Goal: Transaction & Acquisition: Book appointment/travel/reservation

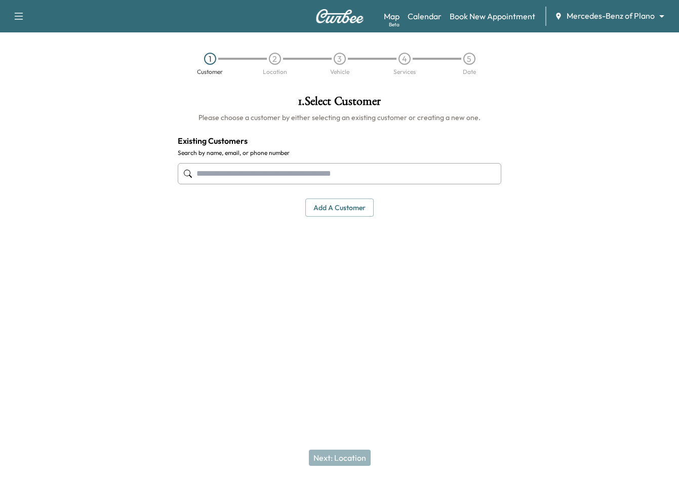
click at [231, 174] on input "text" at bounding box center [340, 173] width 324 height 21
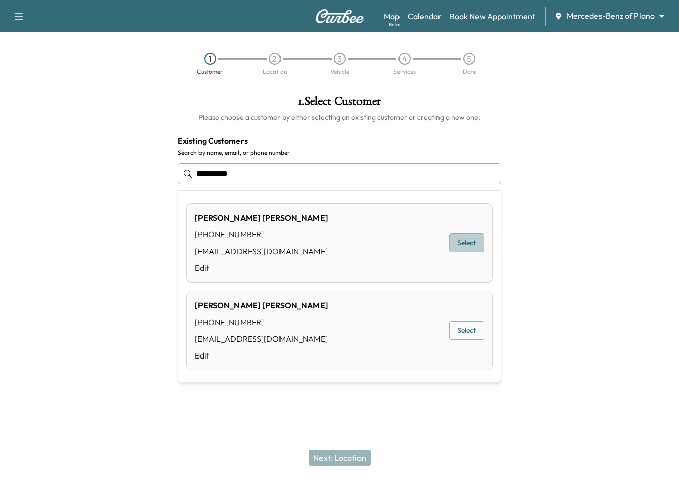
click at [472, 249] on button "Select" at bounding box center [466, 242] width 35 height 19
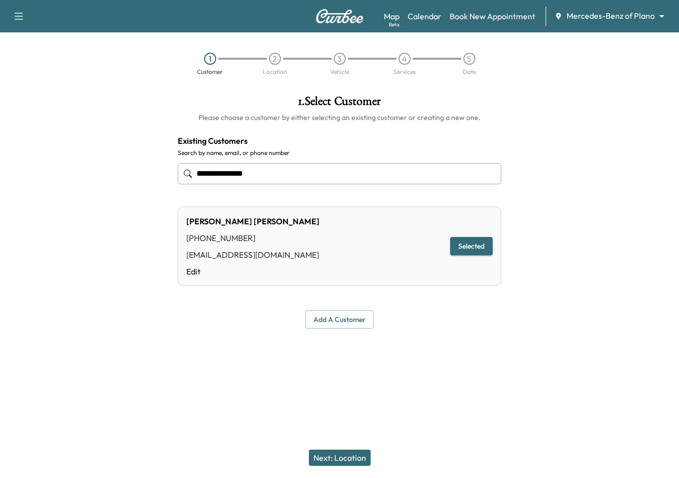
type input "**********"
click at [346, 452] on button "Next: Location" at bounding box center [340, 458] width 62 height 16
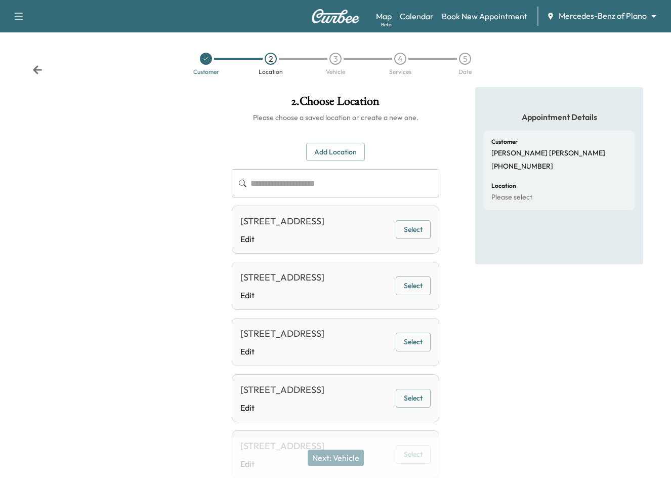
click at [326, 146] on button "Add Location" at bounding box center [335, 152] width 59 height 19
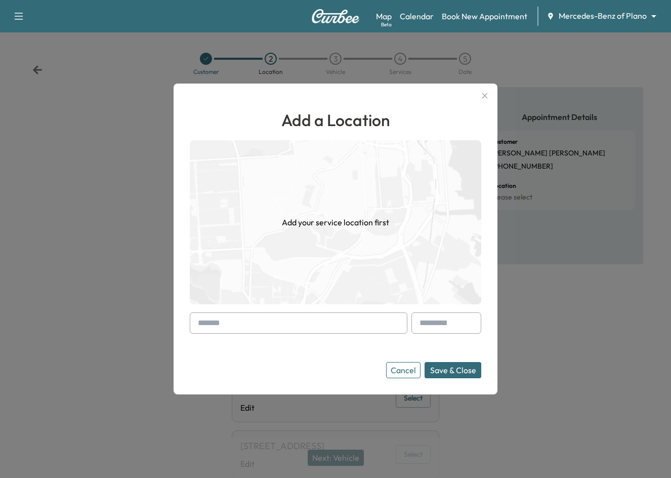
click at [266, 323] on input "text" at bounding box center [299, 322] width 218 height 21
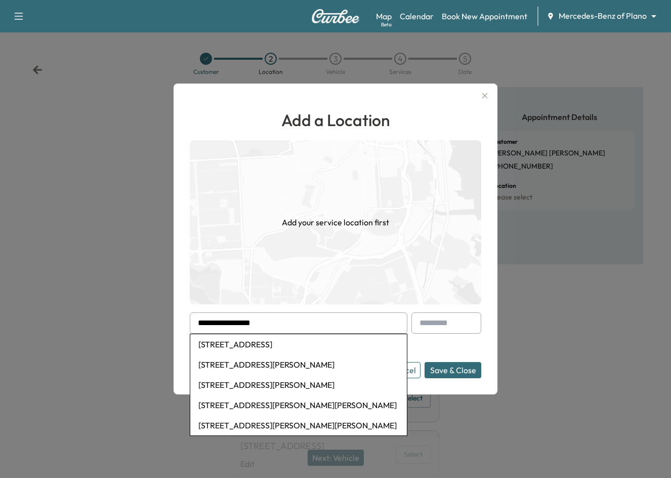
click at [272, 343] on li "[STREET_ADDRESS]" at bounding box center [298, 344] width 217 height 20
type input "**********"
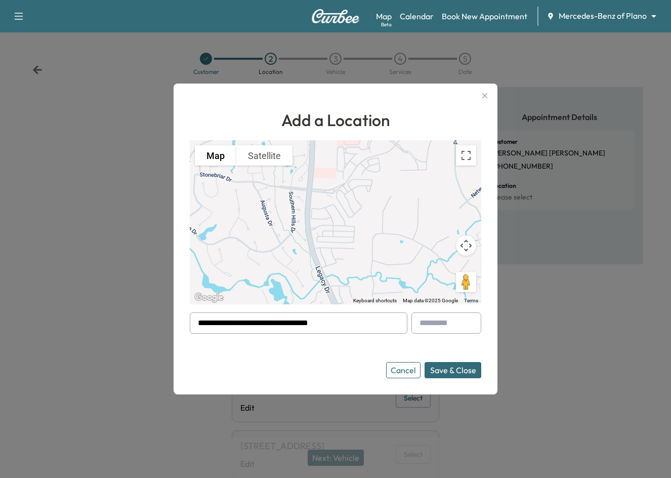
click at [452, 369] on button "Save & Close" at bounding box center [453, 370] width 57 height 16
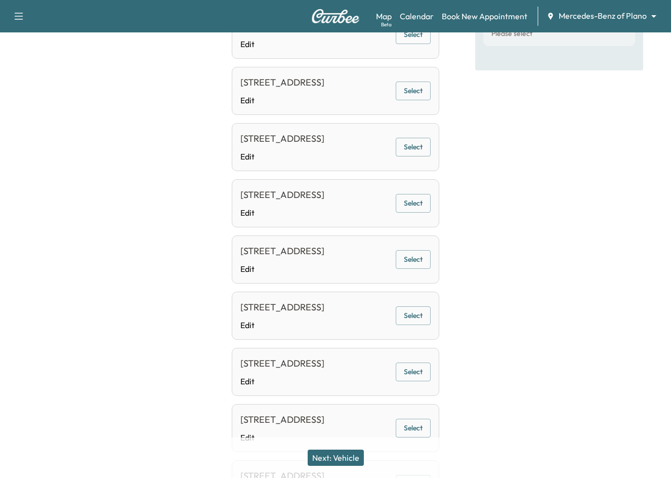
scroll to position [203, 0]
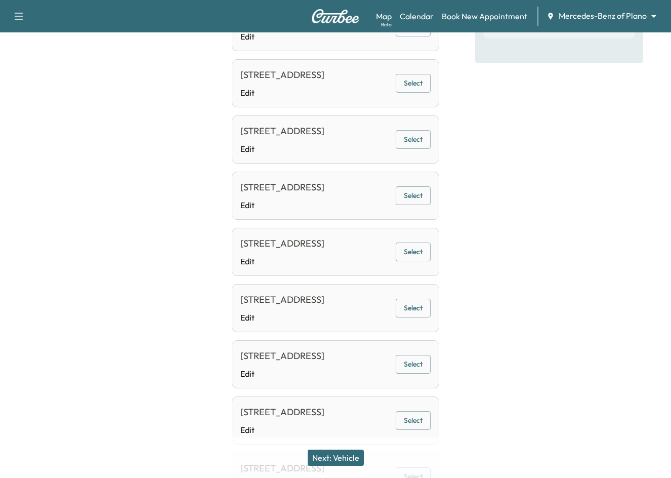
click at [356, 461] on button "Next: Vehicle" at bounding box center [336, 458] width 56 height 16
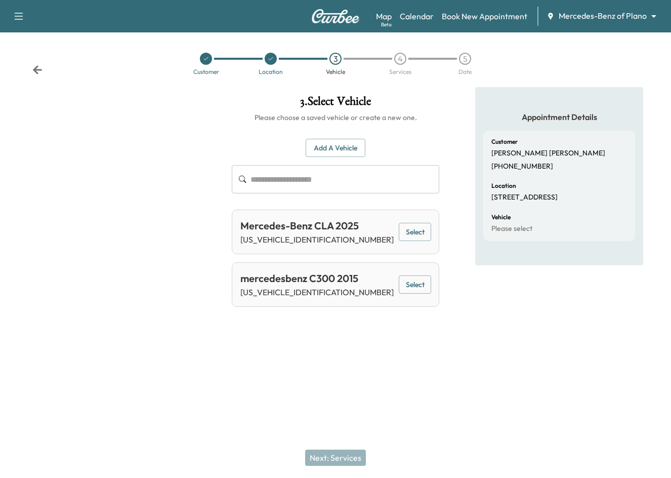
scroll to position [0, 0]
click at [418, 232] on button "Select" at bounding box center [419, 232] width 34 height 19
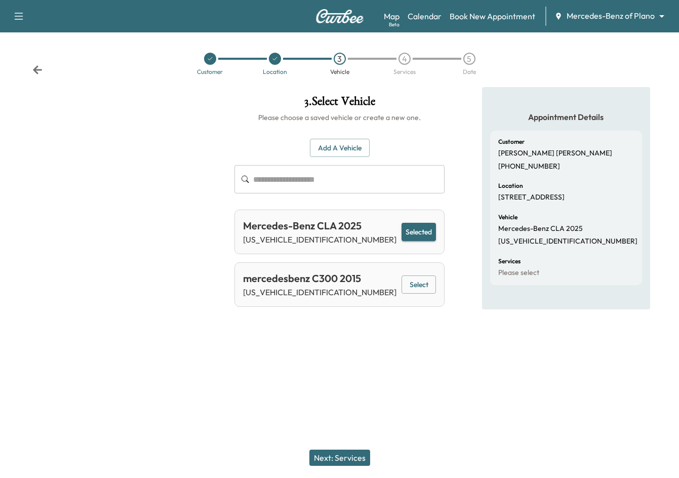
click at [339, 459] on button "Next: Services" at bounding box center [339, 458] width 61 height 16
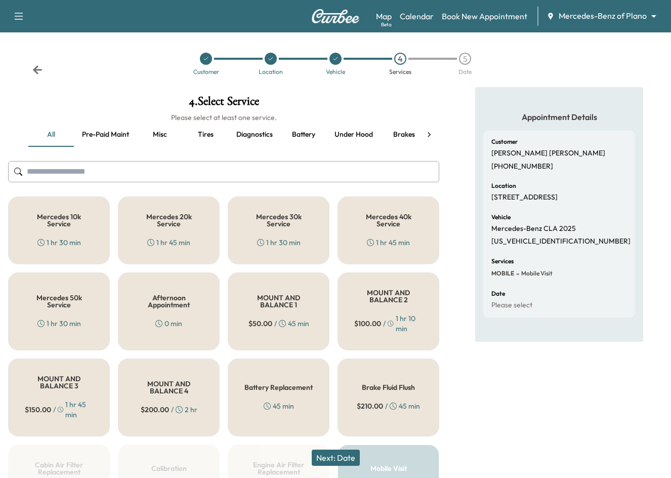
click at [334, 458] on button "Next: Date" at bounding box center [336, 458] width 48 height 16
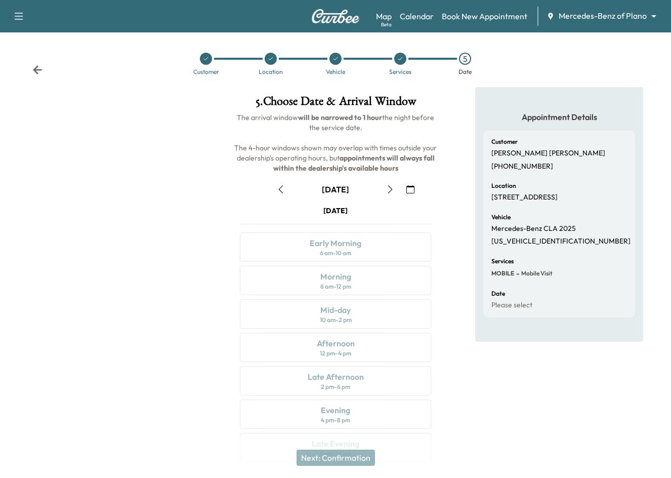
click at [413, 191] on icon "button" at bounding box center [411, 189] width 8 height 8
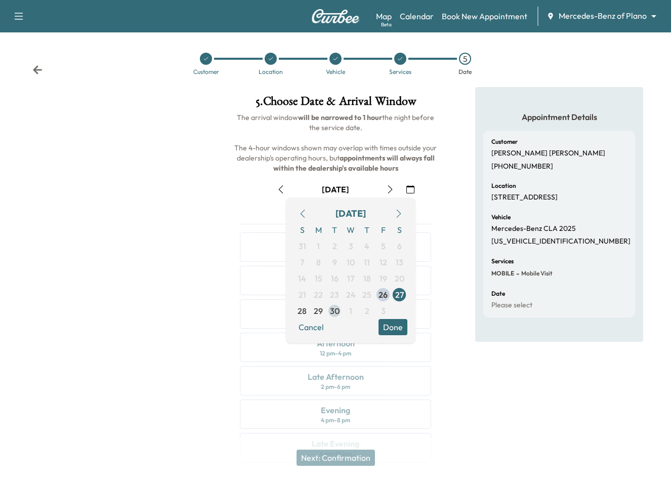
click at [333, 311] on span "30" at bounding box center [335, 311] width 10 height 12
click at [391, 328] on button "Done" at bounding box center [393, 327] width 29 height 16
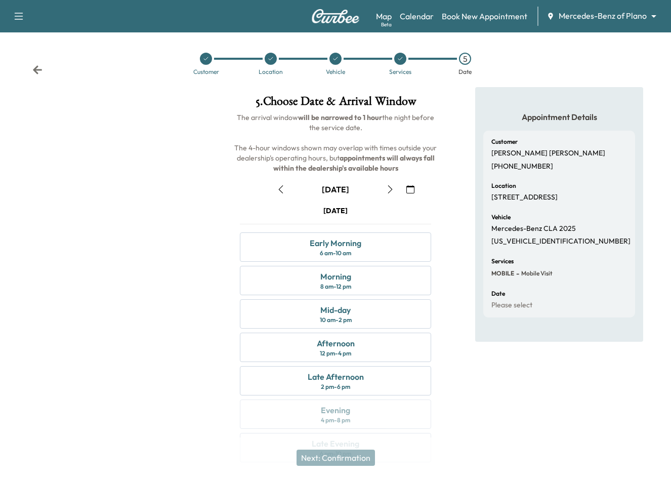
click at [407, 190] on icon "button" at bounding box center [411, 189] width 8 height 8
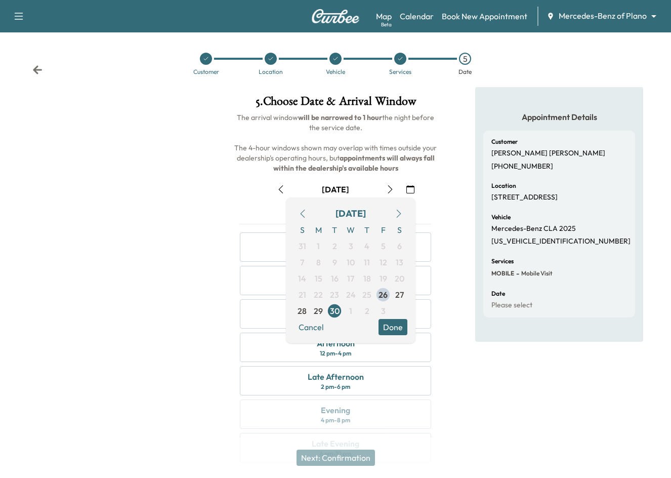
click at [402, 211] on icon "button" at bounding box center [399, 214] width 8 height 8
click at [333, 265] on span "7" at bounding box center [335, 262] width 4 height 12
click at [393, 324] on button "Done" at bounding box center [393, 327] width 29 height 16
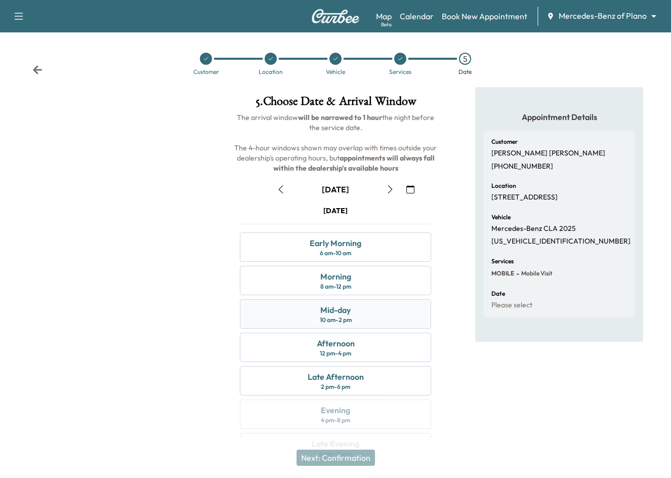
click at [341, 312] on div "Mid-day" at bounding box center [335, 310] width 30 height 12
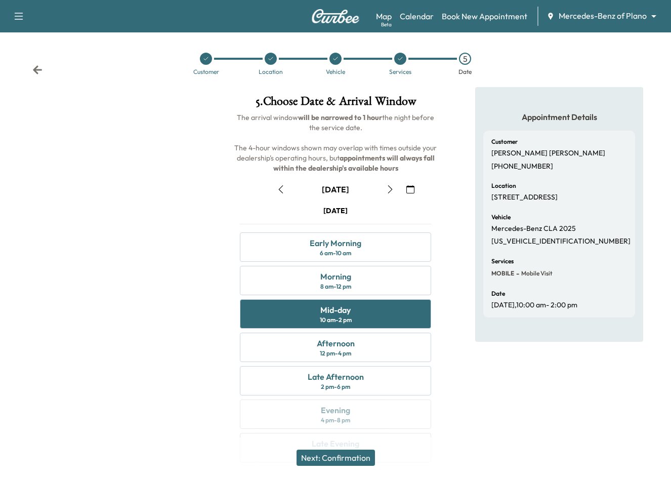
click at [311, 456] on button "Next: Confirmation" at bounding box center [336, 458] width 78 height 16
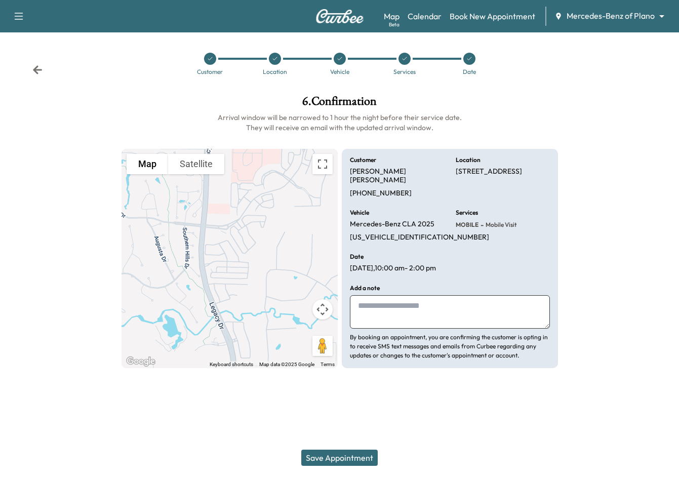
click at [427, 310] on textarea at bounding box center [450, 311] width 200 height 33
type textarea "**********"
click at [349, 455] on button "Save Appointment" at bounding box center [339, 458] width 76 height 16
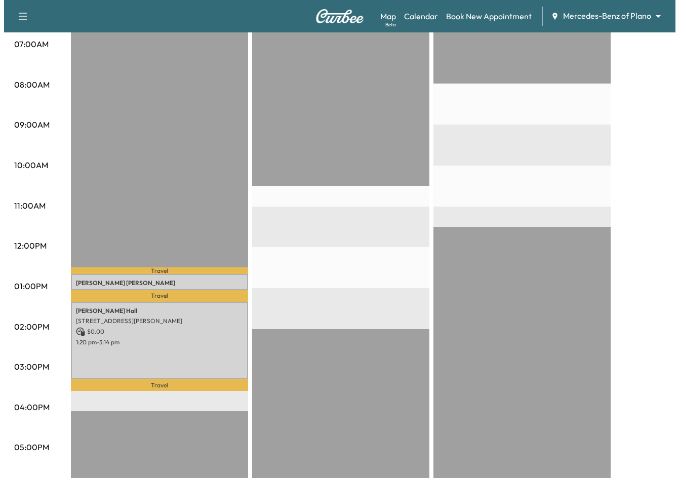
scroll to position [253, 0]
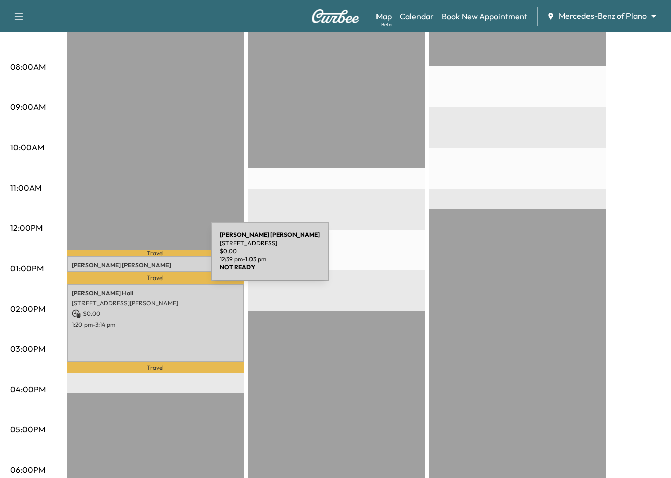
click at [133, 261] on p "[PERSON_NAME]" at bounding box center [155, 265] width 167 height 8
